Goal: Task Accomplishment & Management: Complete application form

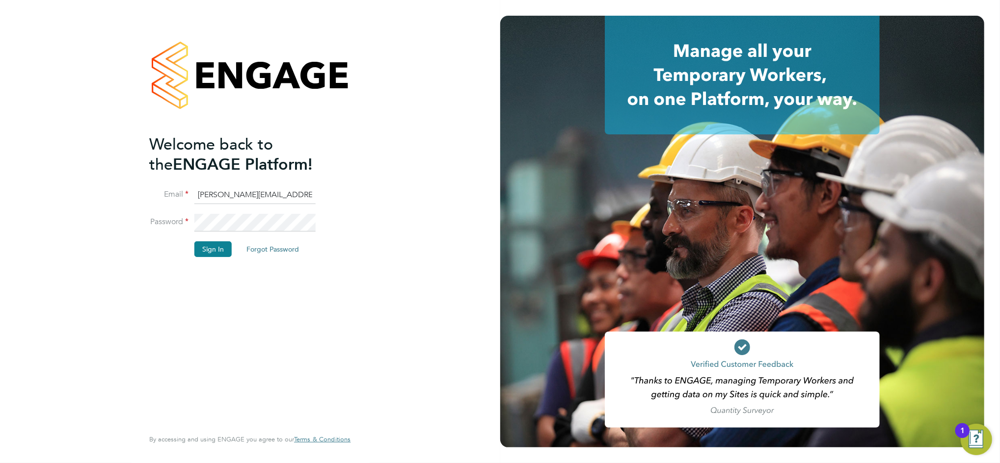
click at [346, 221] on div "Welcome back to the ENGAGE Platform! Email daniel.bassett@thornbaker.co.uk Pass…" at bounding box center [249, 230] width 201 height 428
click at [216, 253] on button "Sign In" at bounding box center [212, 249] width 37 height 16
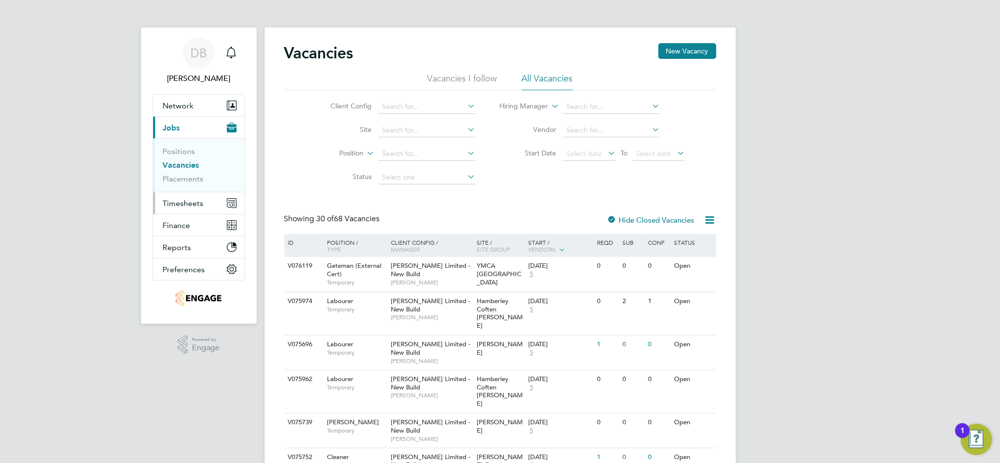
click at [189, 202] on span "Timesheets" at bounding box center [183, 203] width 41 height 9
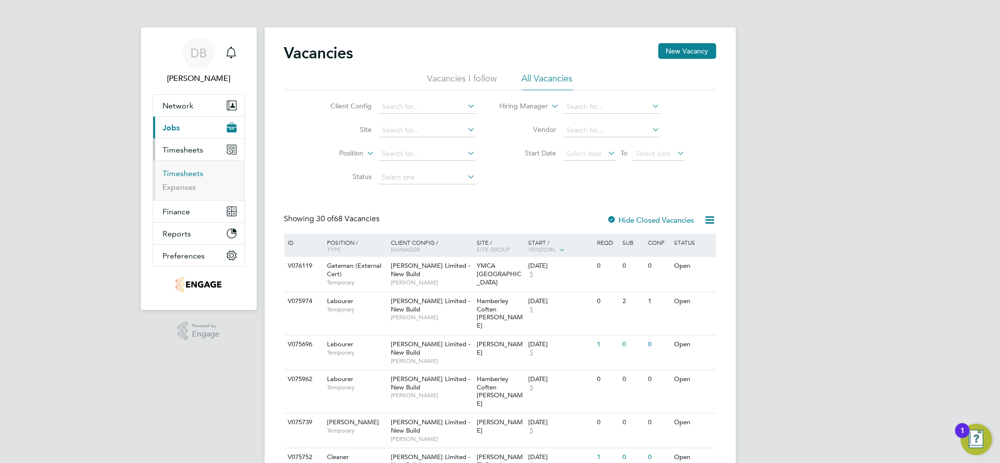
click at [192, 174] on link "Timesheets" at bounding box center [183, 173] width 41 height 9
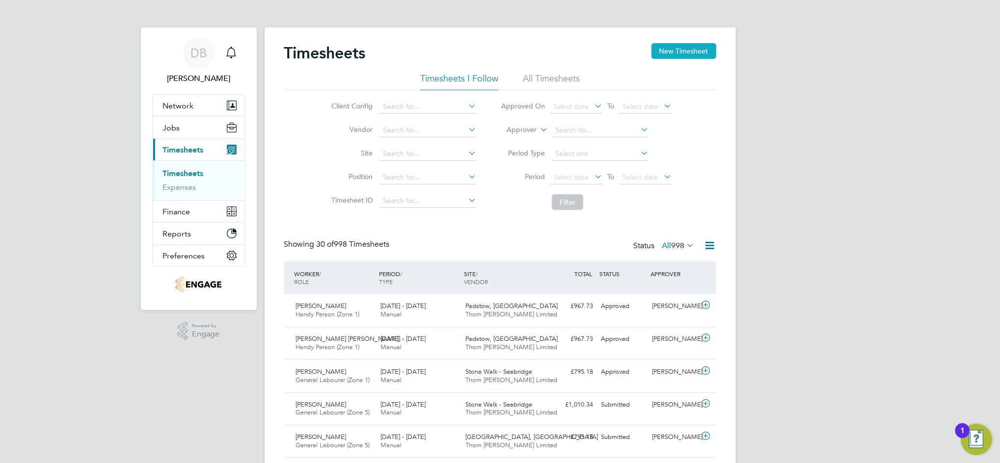
click at [685, 51] on button "New Timesheet" at bounding box center [683, 51] width 65 height 16
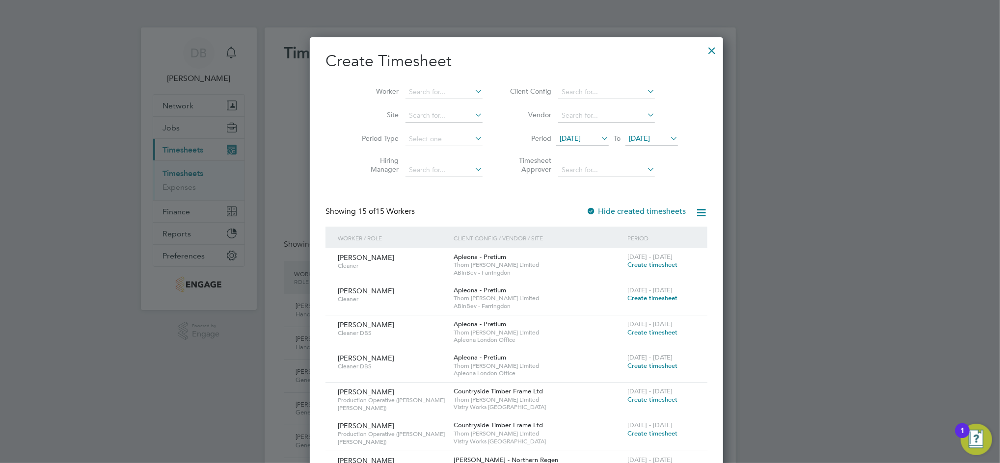
click at [635, 134] on span "[DATE]" at bounding box center [639, 138] width 21 height 9
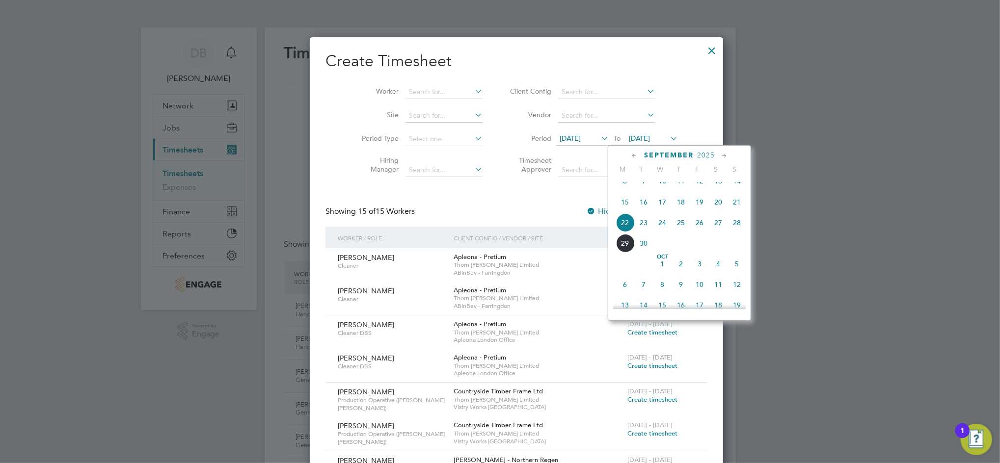
click at [733, 232] on span "28" at bounding box center [736, 222] width 19 height 19
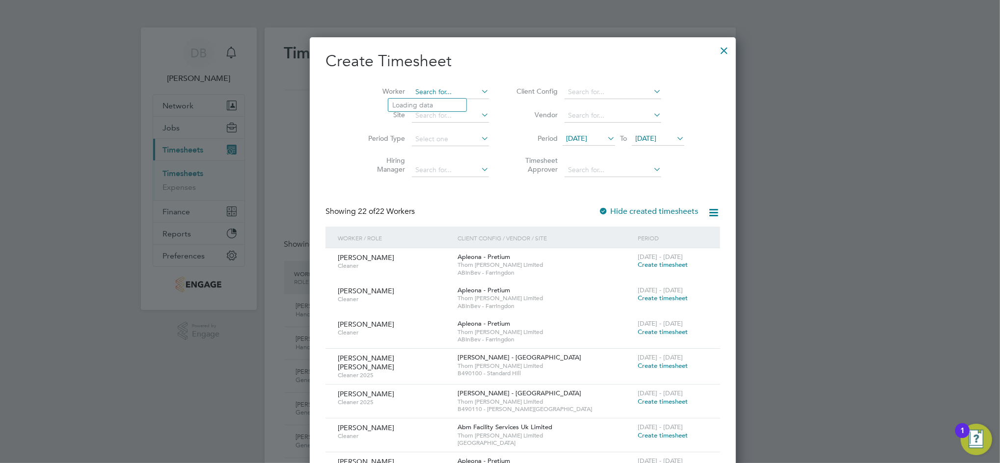
click at [412, 93] on input at bounding box center [450, 92] width 77 height 14
type input "[PERSON_NAME]"
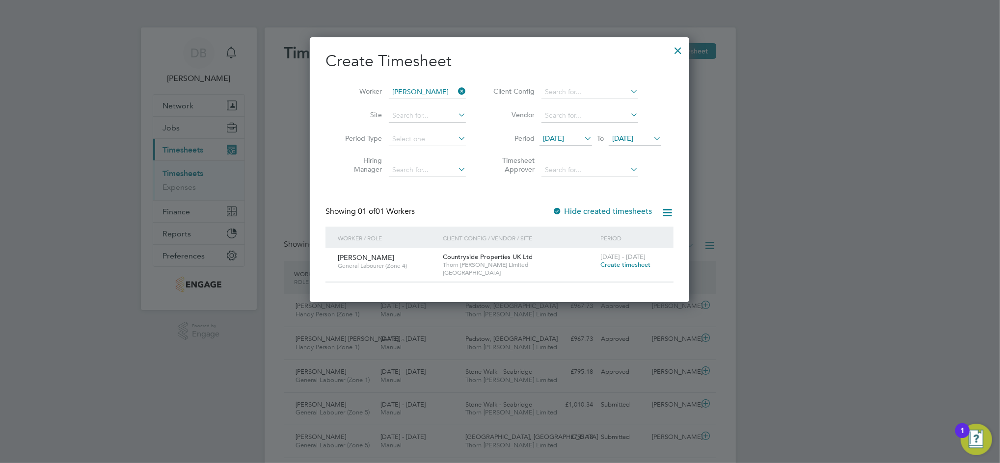
click at [633, 266] on span "Create timesheet" at bounding box center [625, 265] width 50 height 8
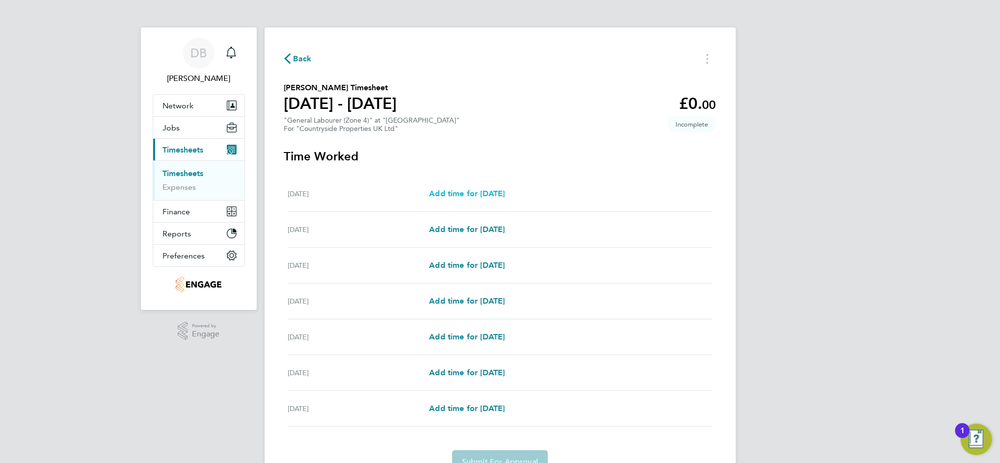
click at [479, 196] on span "Add time for [DATE]" at bounding box center [467, 193] width 76 height 9
select select "30"
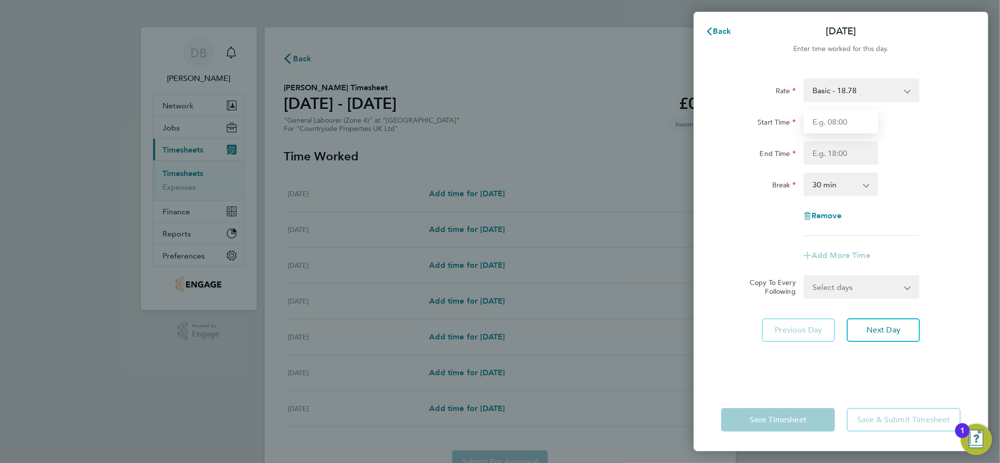
click at [830, 119] on input "Start Time" at bounding box center [840, 122] width 75 height 24
type input "07:00"
type input "17:50"
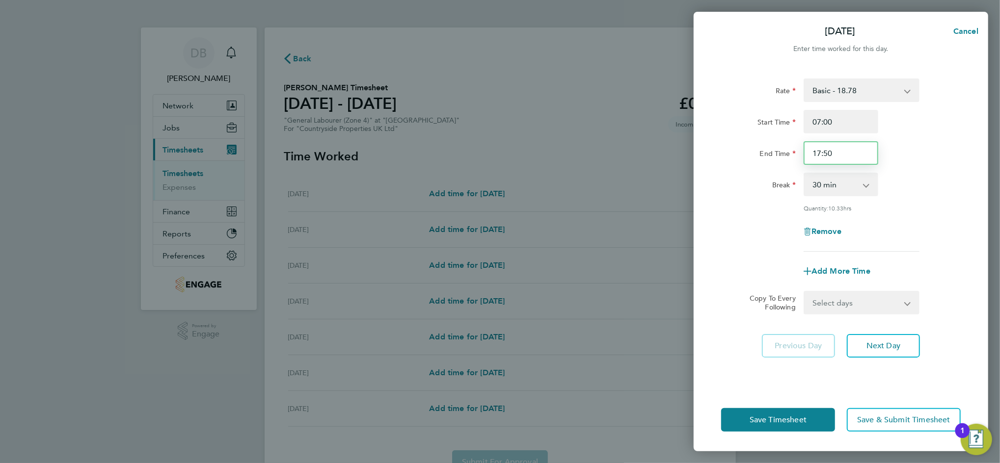
click at [828, 148] on input "17:50" at bounding box center [840, 153] width 75 height 24
type input "17:30"
click at [903, 309] on select "Select days Day Weekday (Mon-Fri) Weekend (Sat-Sun) [DATE] [DATE] [DATE] [DATE]…" at bounding box center [855, 303] width 103 height 22
select select "TUE"
click at [804, 292] on select "Select days Day Weekday (Mon-Fri) Weekend (Sat-Sun) [DATE] [DATE] [DATE] [DATE]…" at bounding box center [855, 303] width 103 height 22
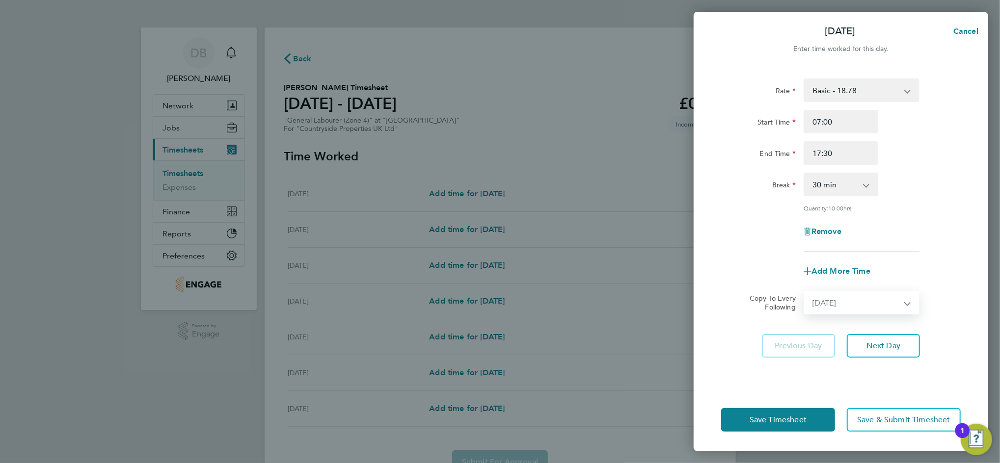
select select "[DATE]"
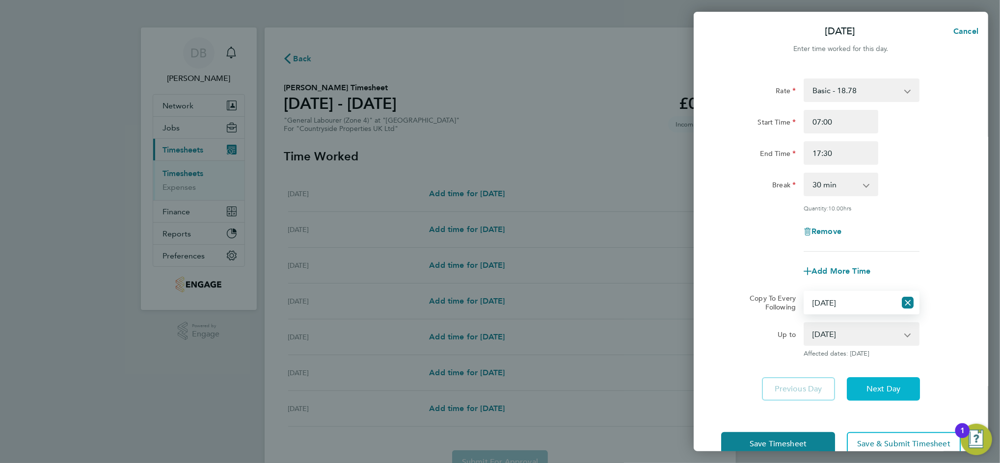
click at [886, 387] on span "Next Day" at bounding box center [883, 389] width 34 height 10
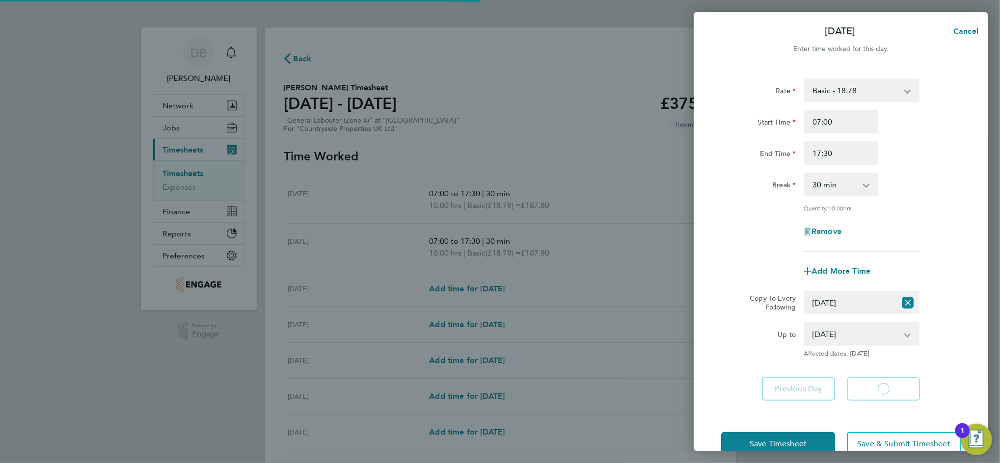
select select "30"
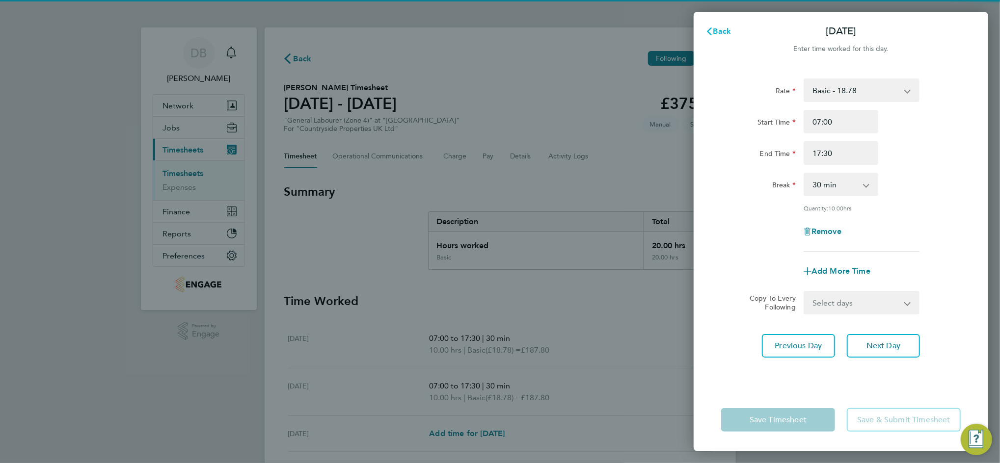
click at [721, 30] on span "Back" at bounding box center [722, 31] width 18 height 9
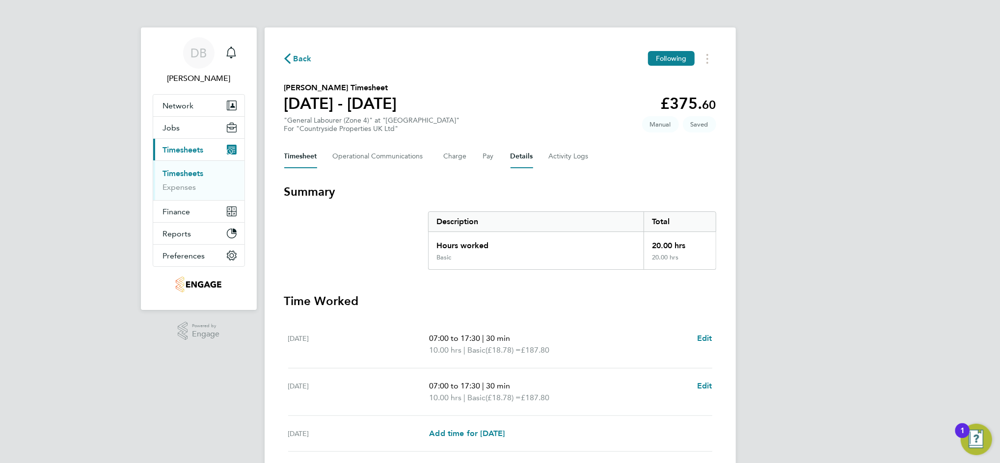
click at [514, 156] on button "Details" at bounding box center [521, 157] width 23 height 24
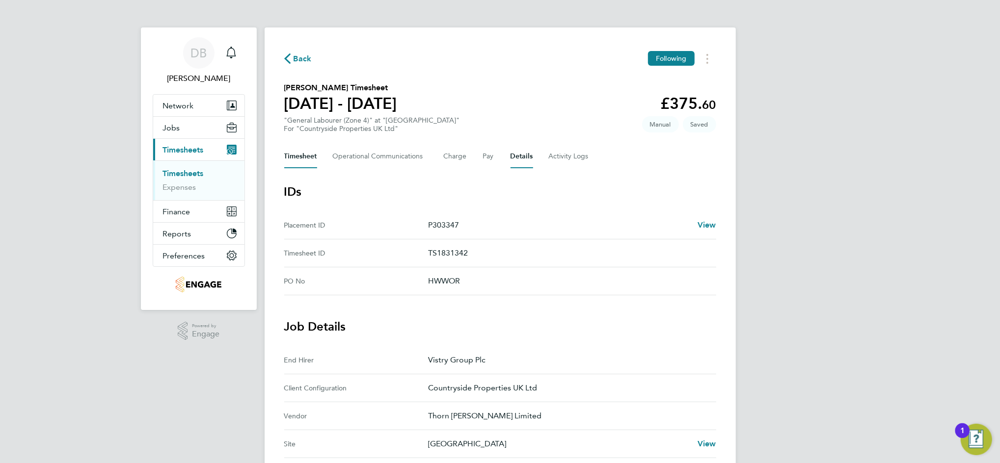
click at [299, 159] on button "Timesheet" at bounding box center [300, 157] width 33 height 24
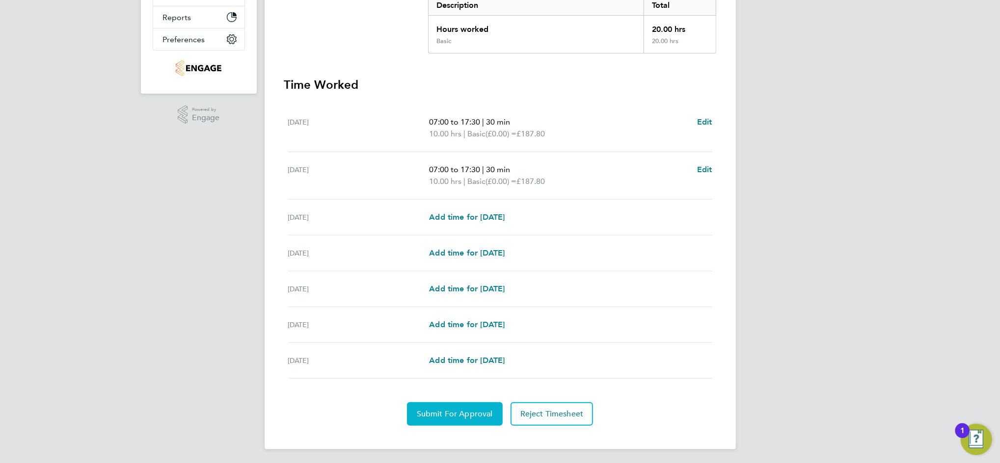
click at [478, 412] on span "Submit For Approval" at bounding box center [455, 414] width 76 height 10
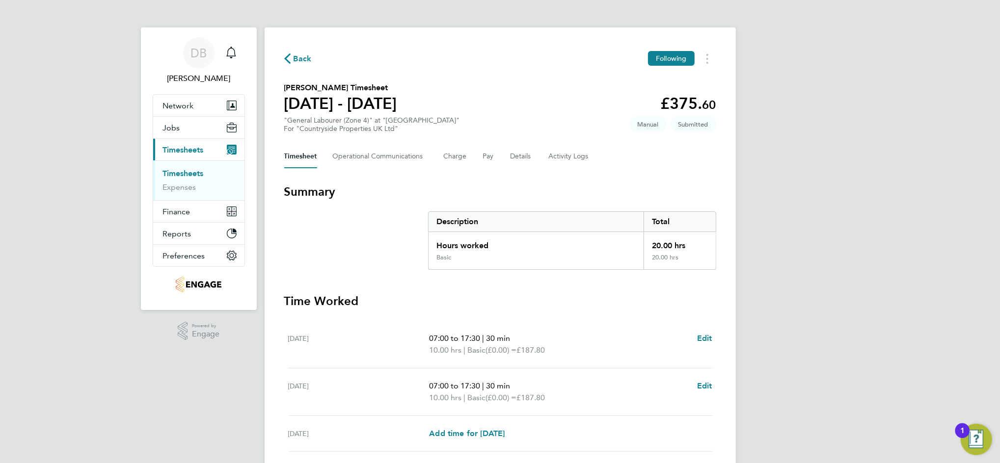
click at [294, 58] on span "Back" at bounding box center [303, 59] width 18 height 12
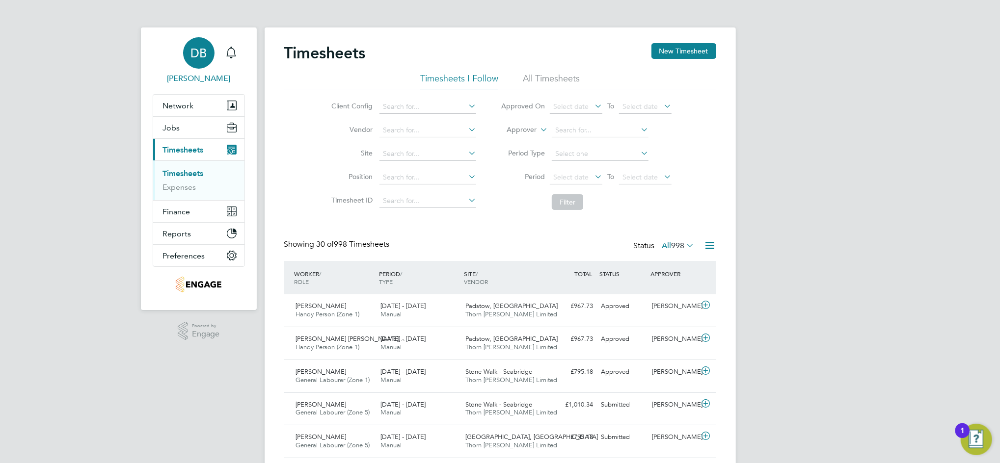
click at [216, 66] on link "DB [PERSON_NAME]" at bounding box center [199, 60] width 92 height 47
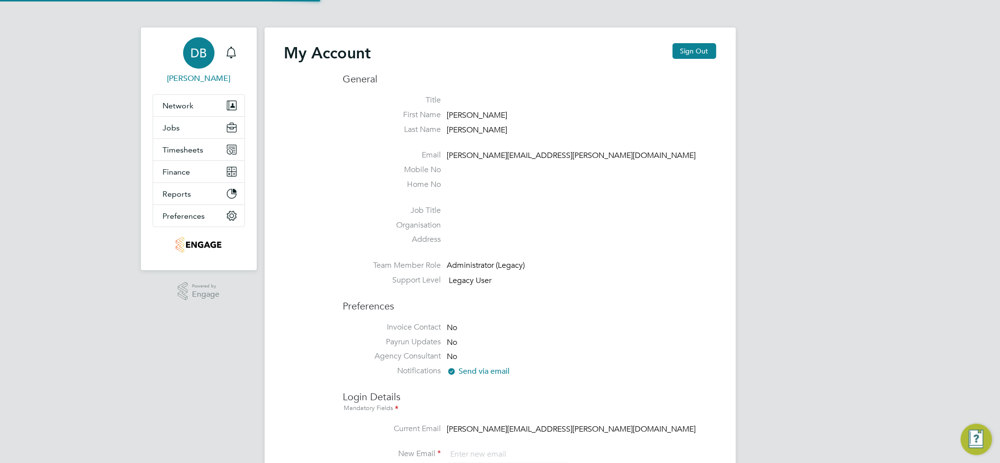
type input "[PERSON_NAME][EMAIL_ADDRESS][PERSON_NAME][DOMAIN_NAME]"
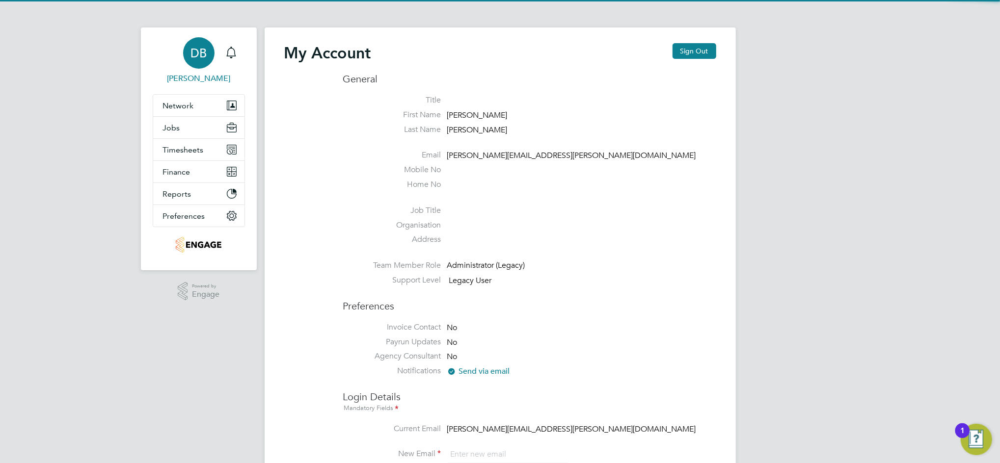
click at [199, 61] on div "DB" at bounding box center [198, 52] width 31 height 31
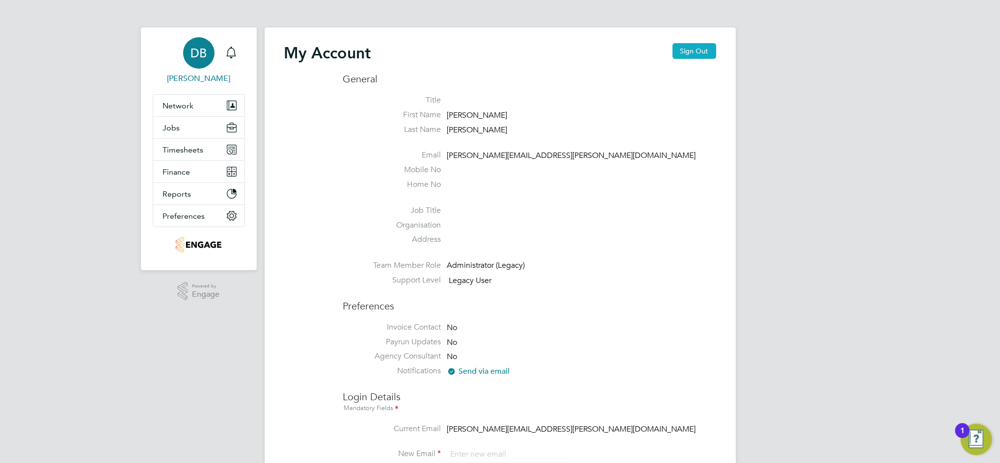
click at [695, 54] on button "Sign Out" at bounding box center [694, 51] width 44 height 16
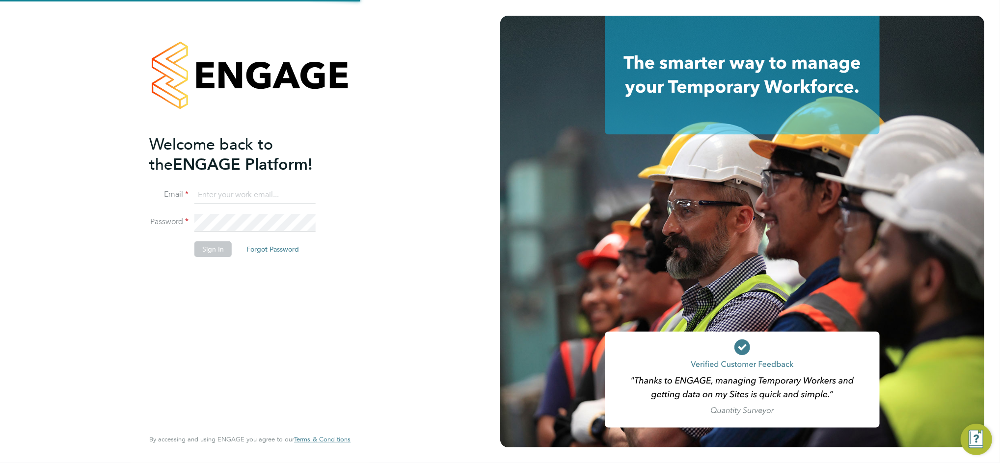
type input "[PERSON_NAME][EMAIL_ADDRESS][PERSON_NAME][DOMAIN_NAME]"
